Goal: Transaction & Acquisition: Purchase product/service

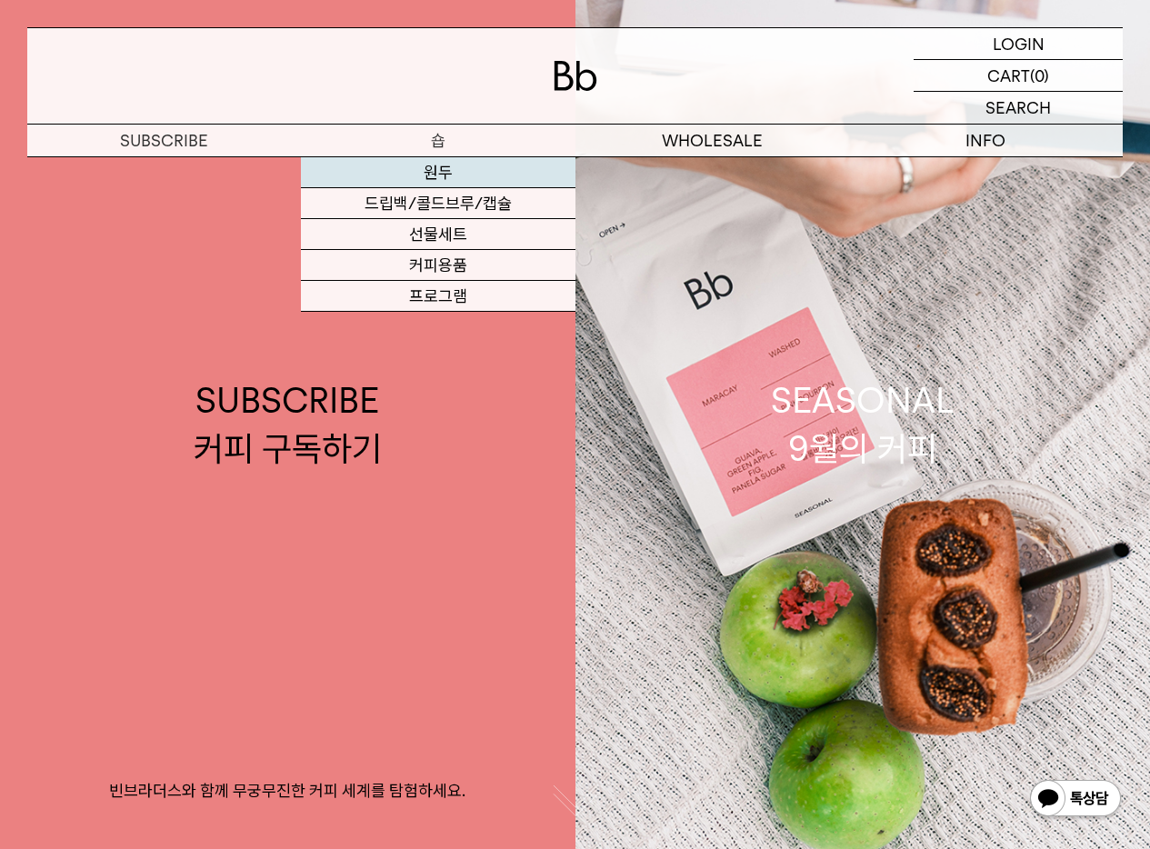
click at [437, 173] on link "원두" at bounding box center [438, 172] width 274 height 31
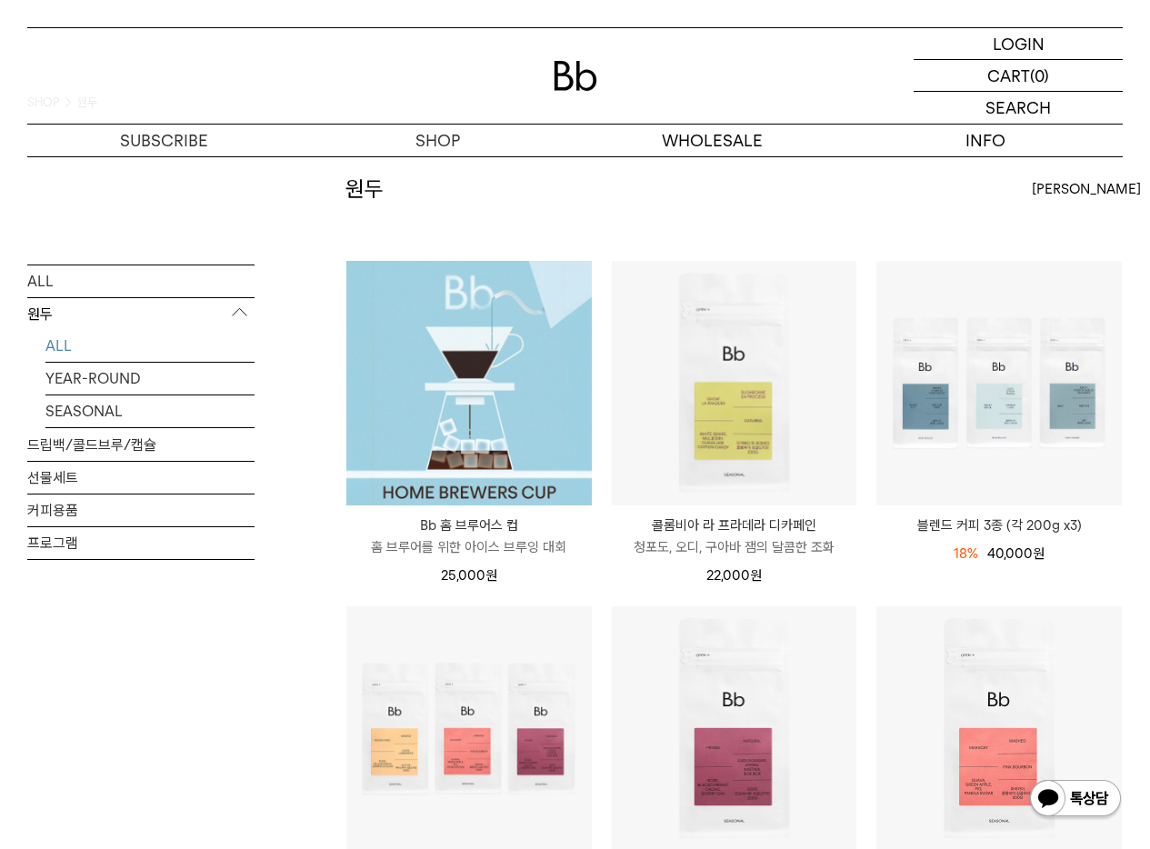
scroll to position [157, 0]
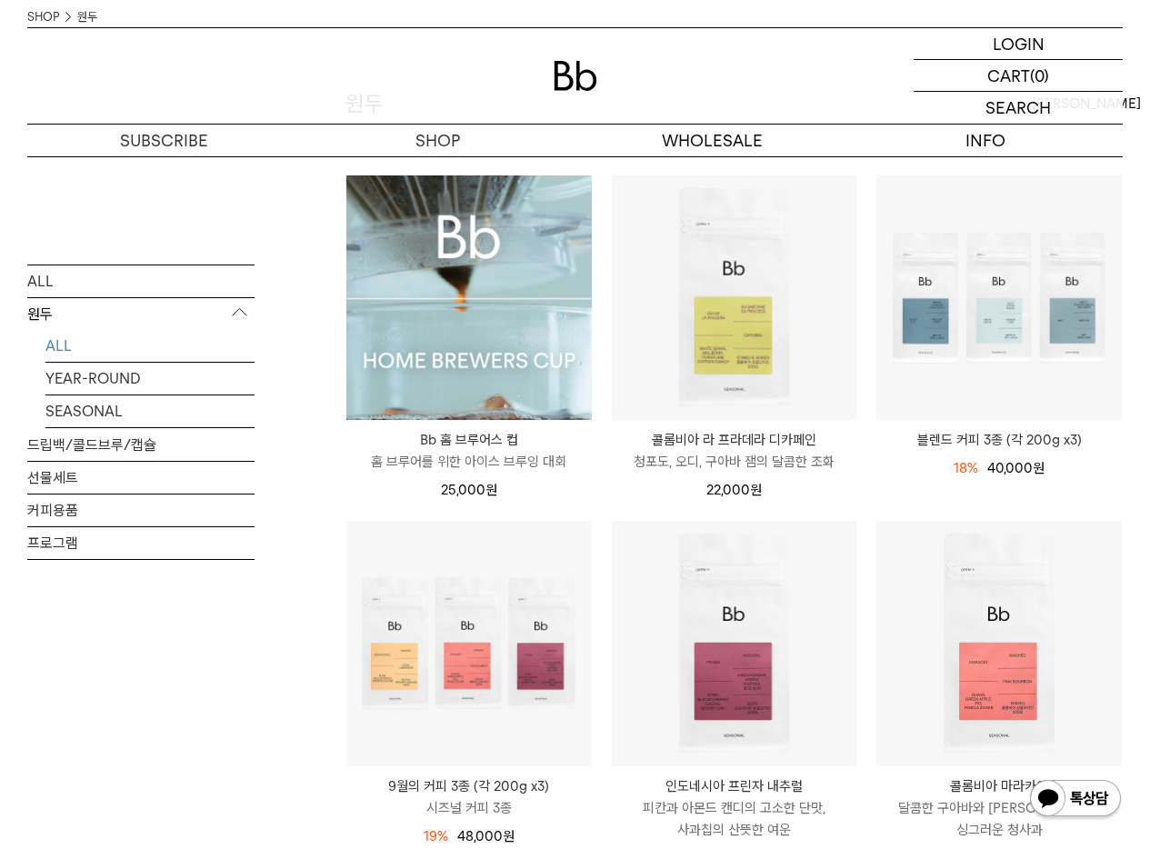
click at [464, 355] on img at bounding box center [469, 299] width 246 height 246
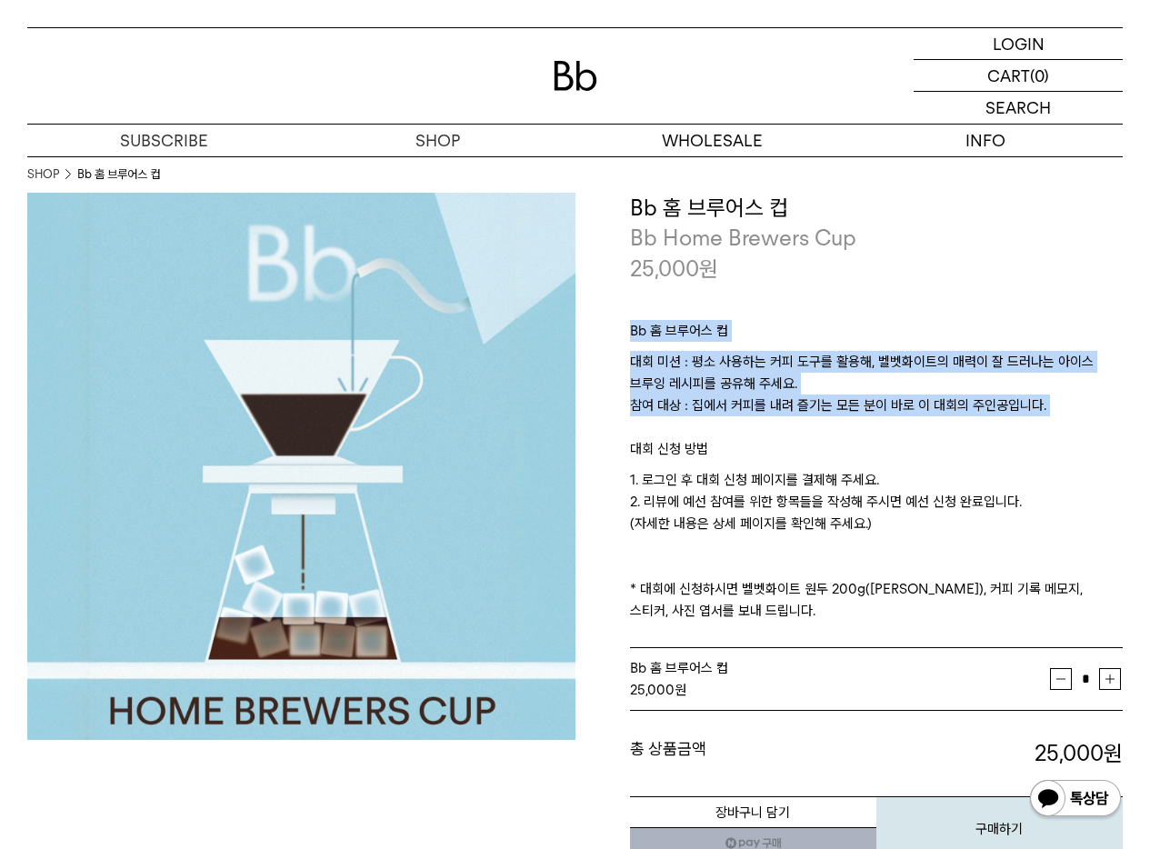
drag, startPoint x: 650, startPoint y: 290, endPoint x: 676, endPoint y: 435, distance: 146.8
click at [674, 429] on div "Bb 홈 브루어스 컵 대회 미션 : 평소 사용하는 커피 도구를 활용해, 벨벳화이트의 매력이 잘 드러나는 아이스 브루잉 레시피를 공유해 주세요.…" at bounding box center [877, 467] width 494 height 366
click at [676, 435] on p "대회 미션 : 평소 사용하는 커피 도구를 활용해, 벨벳화이트의 매력이 잘 드러나는 아이스 브루잉 레시피를 공유해 주세요. 참여 대상 : 집에서…" at bounding box center [877, 394] width 494 height 87
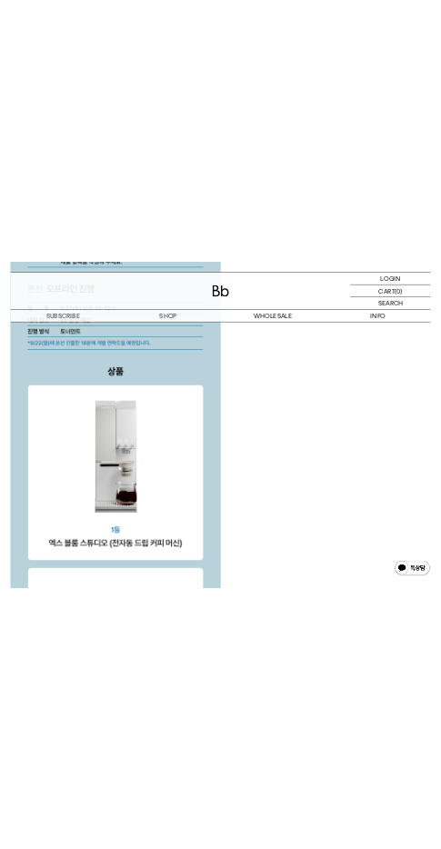
scroll to position [4700, 0]
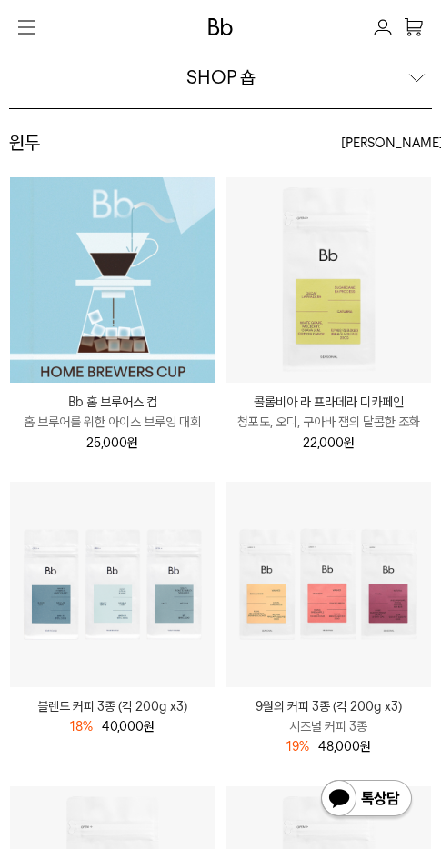
click at [129, 164] on div "원두 상품 13 개 최신순 최신순 인기순 낮은가격순" at bounding box center [220, 151] width 423 height 49
click at [129, 217] on img at bounding box center [113, 280] width 206 height 206
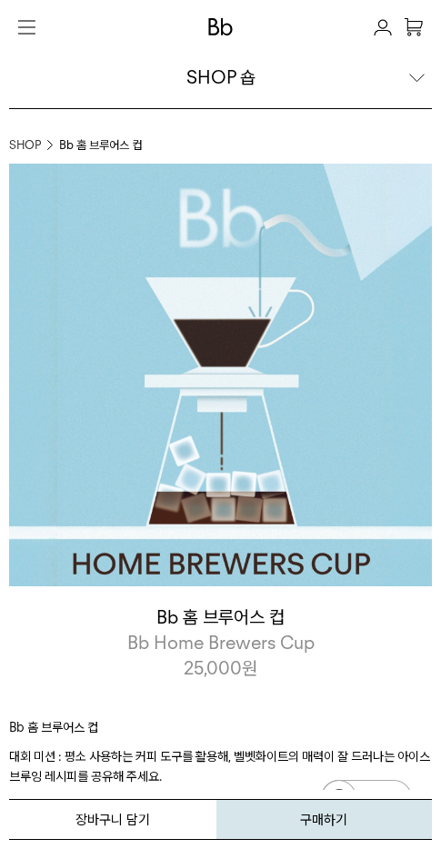
drag, startPoint x: 0, startPoint y: 0, endPoint x: 140, endPoint y: 231, distance: 270.1
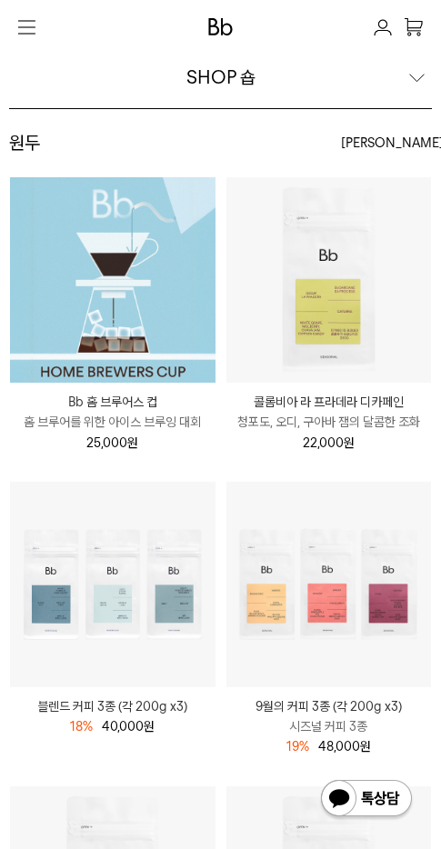
click at [221, 18] on img at bounding box center [220, 26] width 25 height 17
